Goal: Task Accomplishment & Management: Manage account settings

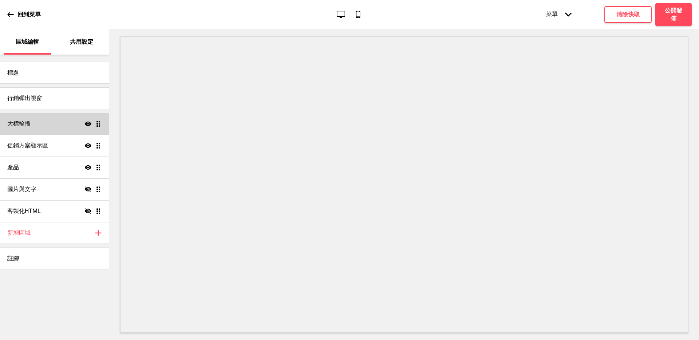
click at [46, 125] on div "大標輪播 顯示 拖曳" at bounding box center [54, 124] width 109 height 22
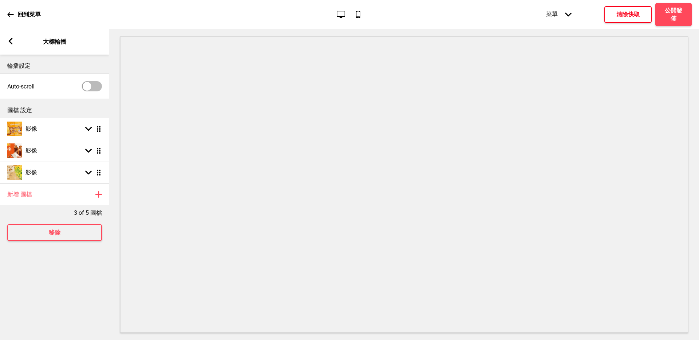
click at [616, 16] on h4 "清除快取" at bounding box center [627, 15] width 23 height 8
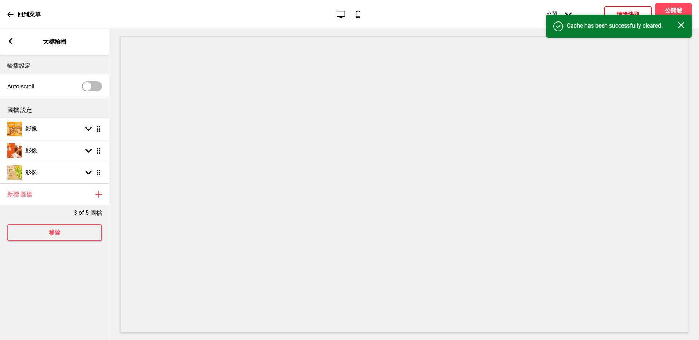
click at [681, 25] on rect at bounding box center [680, 25] width 7 height 7
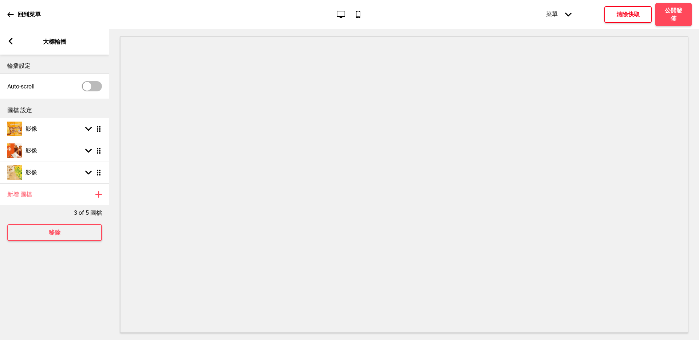
click at [11, 45] on div "箭頭left" at bounding box center [10, 42] width 7 height 8
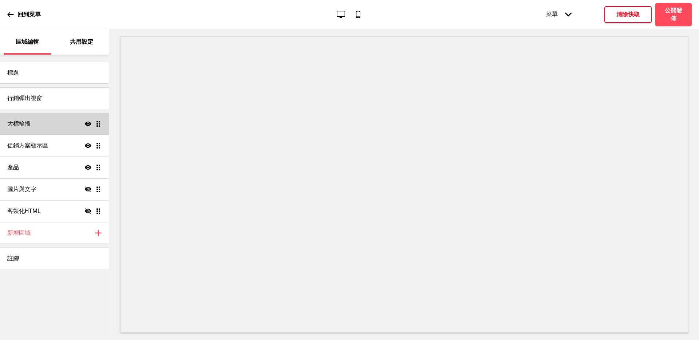
click at [50, 119] on div "大標輪播 顯示 拖曳" at bounding box center [54, 124] width 109 height 22
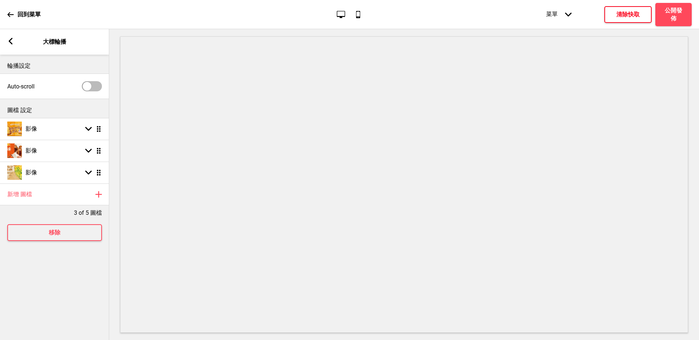
click at [8, 44] on rect at bounding box center [10, 41] width 7 height 7
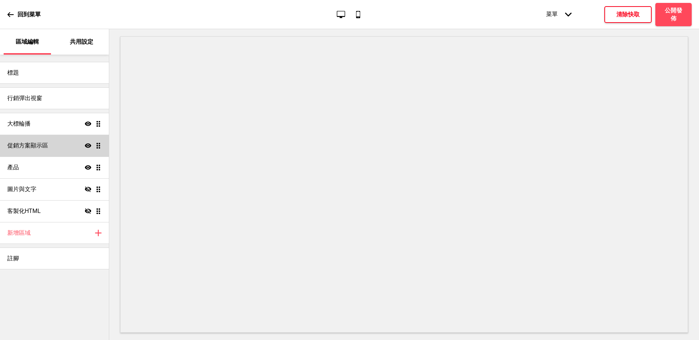
click at [53, 144] on div "促銷方案顯示區 顯示 拖曳" at bounding box center [54, 146] width 109 height 22
select select "center"
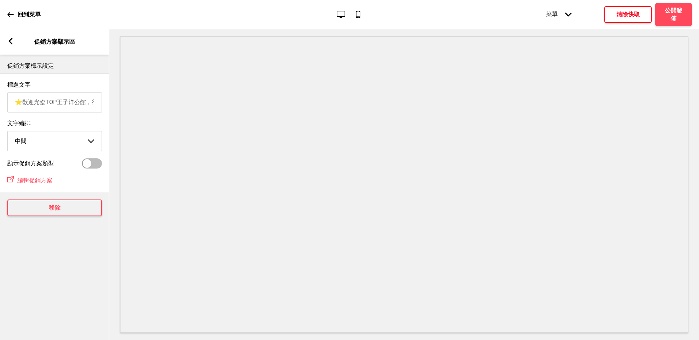
click at [8, 42] on rect at bounding box center [10, 41] width 7 height 7
